Goal: Information Seeking & Learning: Check status

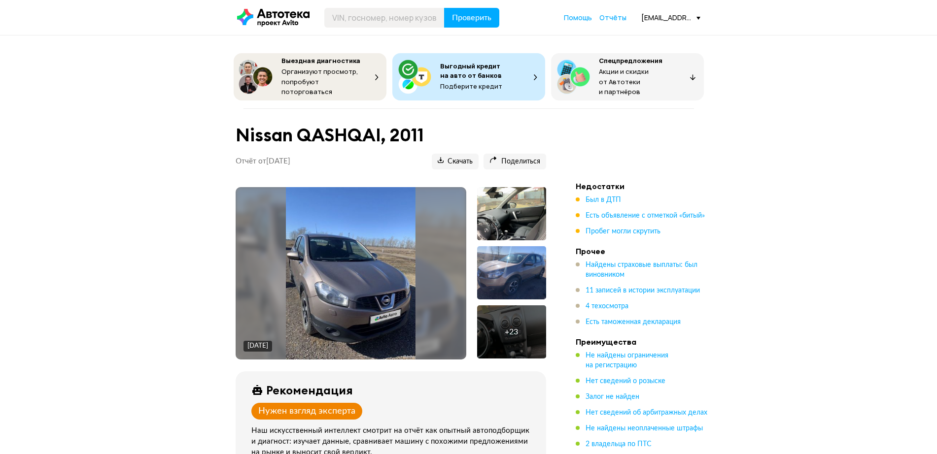
click at [667, 20] on div "[EMAIL_ADDRESS][DOMAIN_NAME]" at bounding box center [670, 17] width 59 height 9
click at [666, 38] on link "Отчёты" at bounding box center [654, 35] width 92 height 25
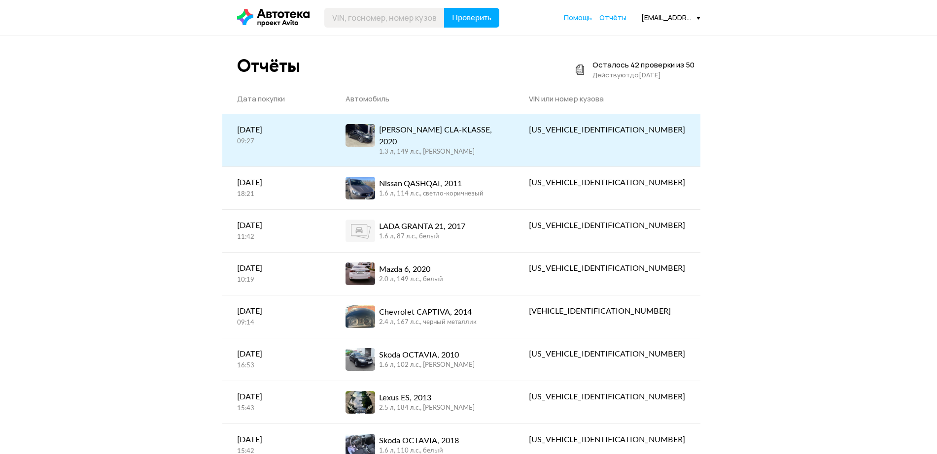
click at [481, 133] on div "[PERSON_NAME] CLA-KLASSE, 2020" at bounding box center [439, 136] width 121 height 24
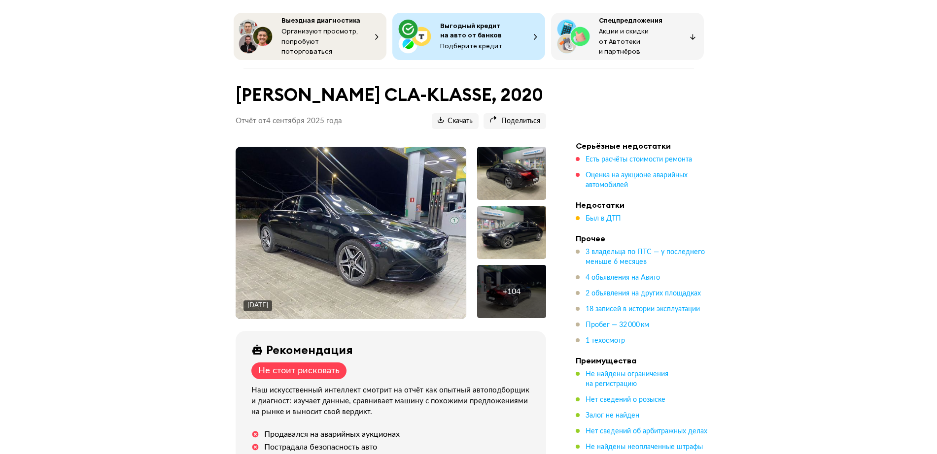
scroll to position [41, 0]
click at [629, 175] on span "Оценка на аукционе аварийных автомобилей" at bounding box center [637, 180] width 102 height 17
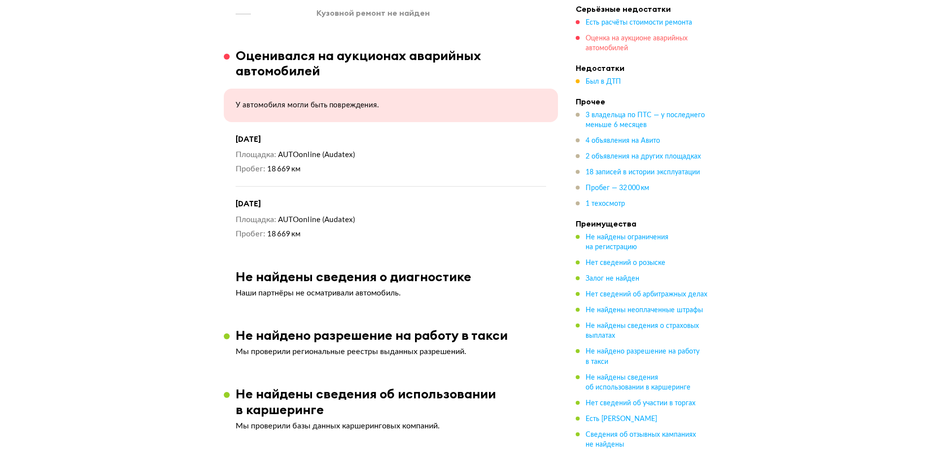
scroll to position [1794, 0]
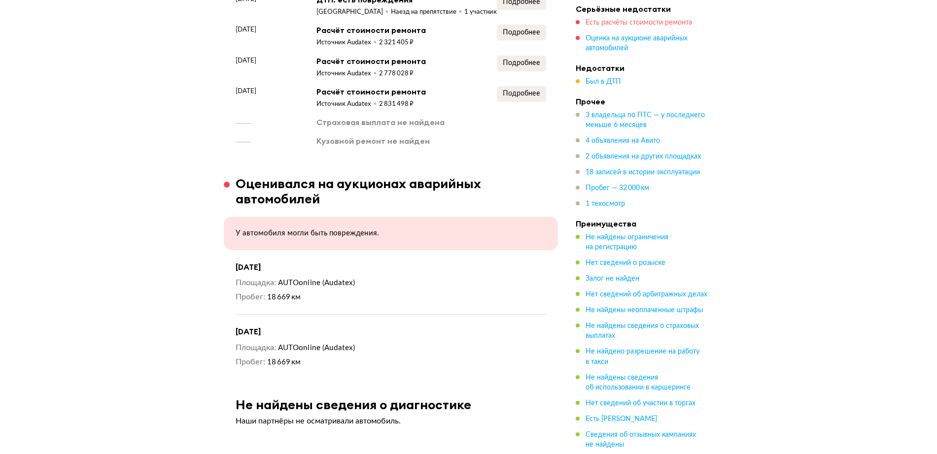
click at [595, 23] on span "Есть расчёты стоимости ремонта" at bounding box center [639, 22] width 106 height 7
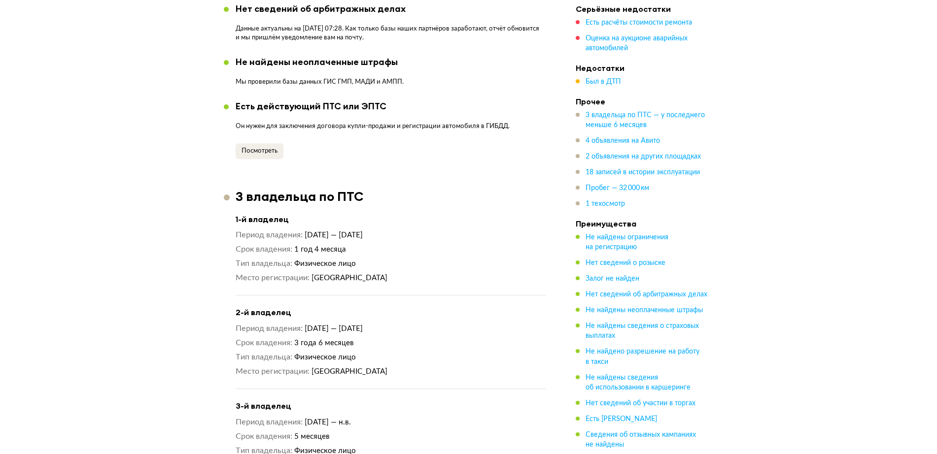
scroll to position [1109, 0]
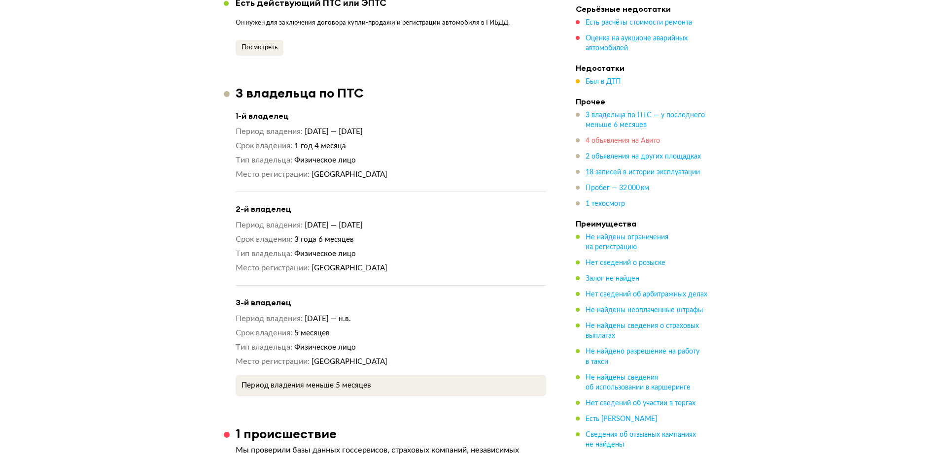
click at [614, 141] on span "4 объявления на Авито" at bounding box center [623, 141] width 74 height 7
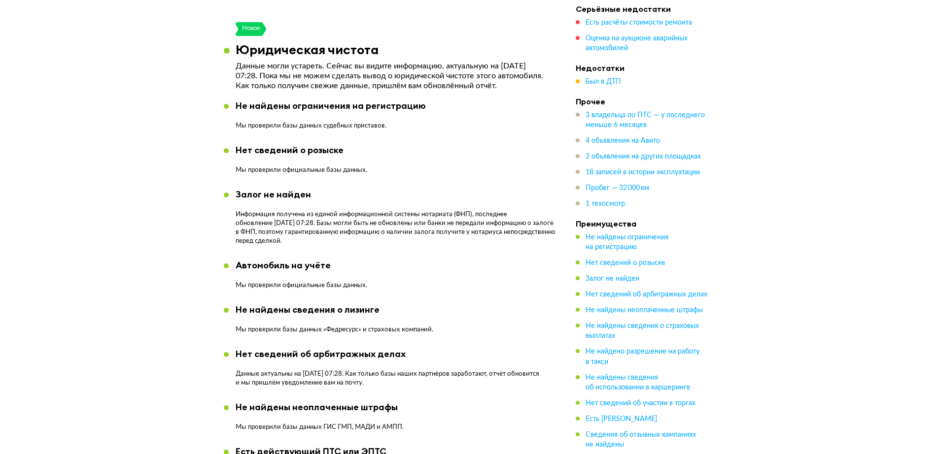
scroll to position [0, 0]
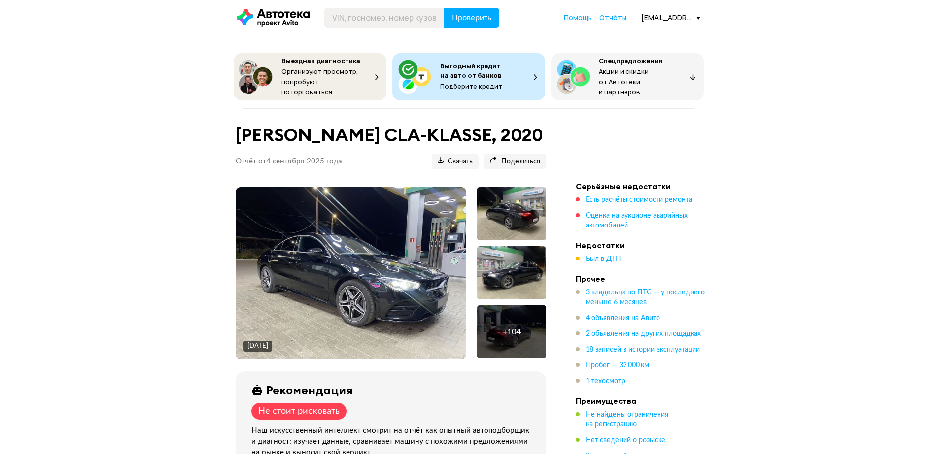
click at [658, 20] on div "[EMAIL_ADDRESS][DOMAIN_NAME]" at bounding box center [670, 17] width 59 height 9
click at [656, 32] on link "Отчёты" at bounding box center [654, 35] width 92 height 25
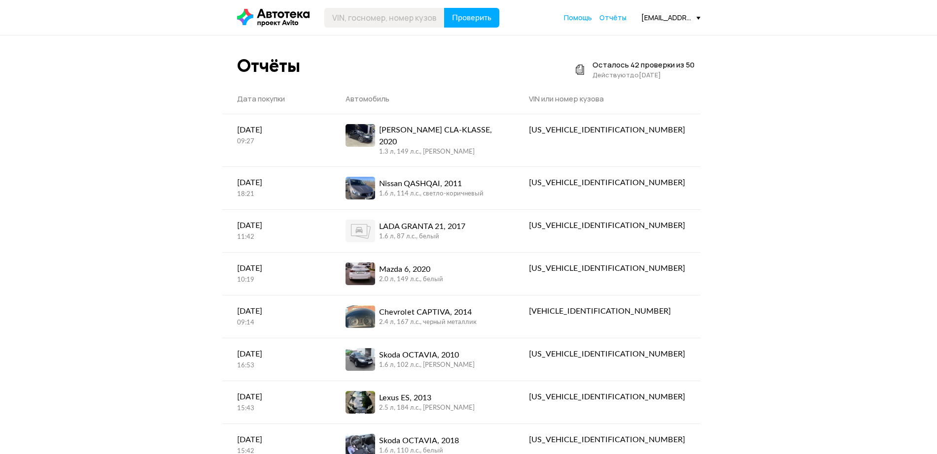
click at [671, 20] on div "[EMAIL_ADDRESS][DOMAIN_NAME]" at bounding box center [670, 17] width 59 height 9
click at [649, 31] on span "Отчёты" at bounding box center [634, 35] width 33 height 12
click at [265, 16] on icon at bounding box center [273, 18] width 72 height 18
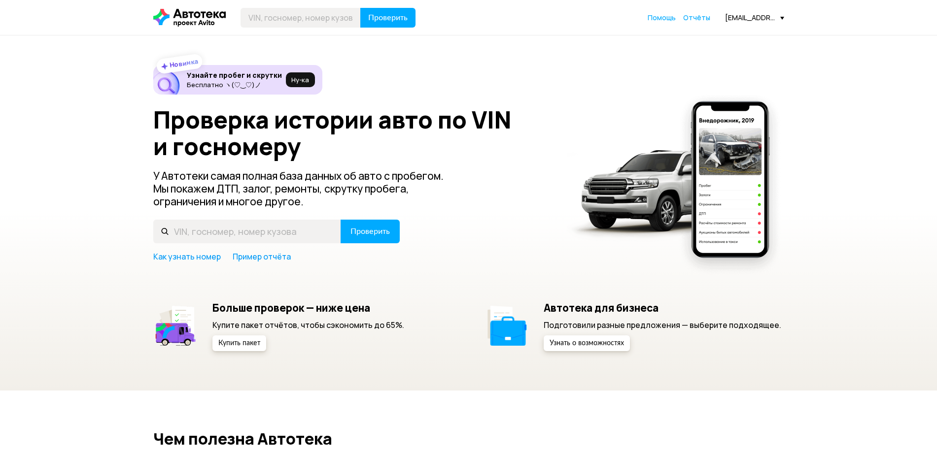
click at [751, 17] on div "[EMAIL_ADDRESS][DOMAIN_NAME]" at bounding box center [754, 17] width 59 height 9
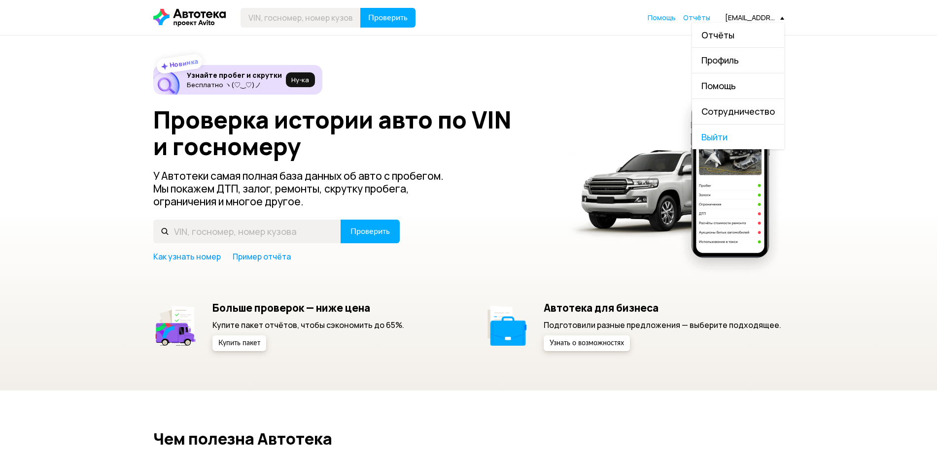
click at [741, 29] on link "Отчёты" at bounding box center [738, 35] width 92 height 25
